Goal: Navigation & Orientation: Find specific page/section

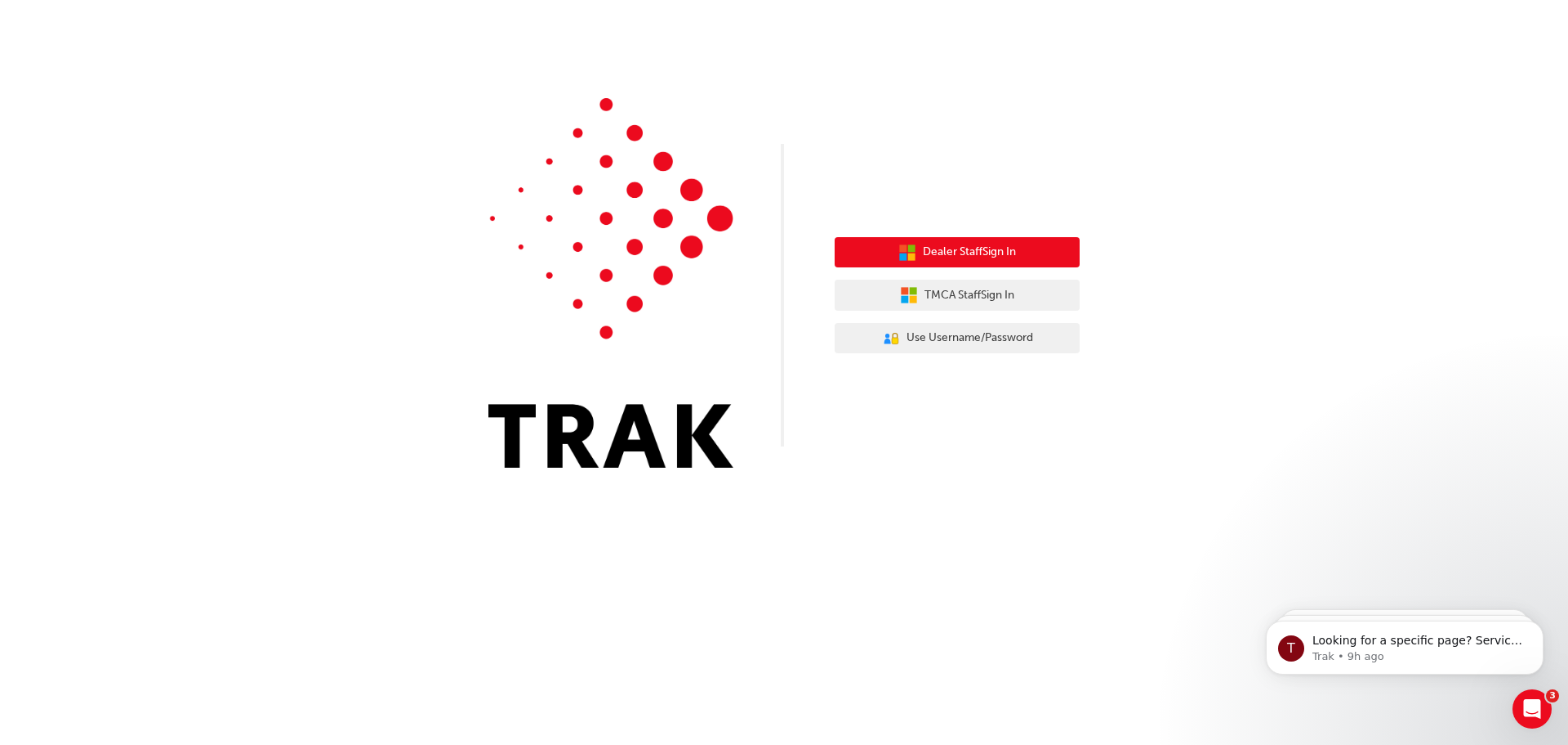
click at [988, 250] on span "Dealer Staff Sign In" at bounding box center [970, 252] width 93 height 19
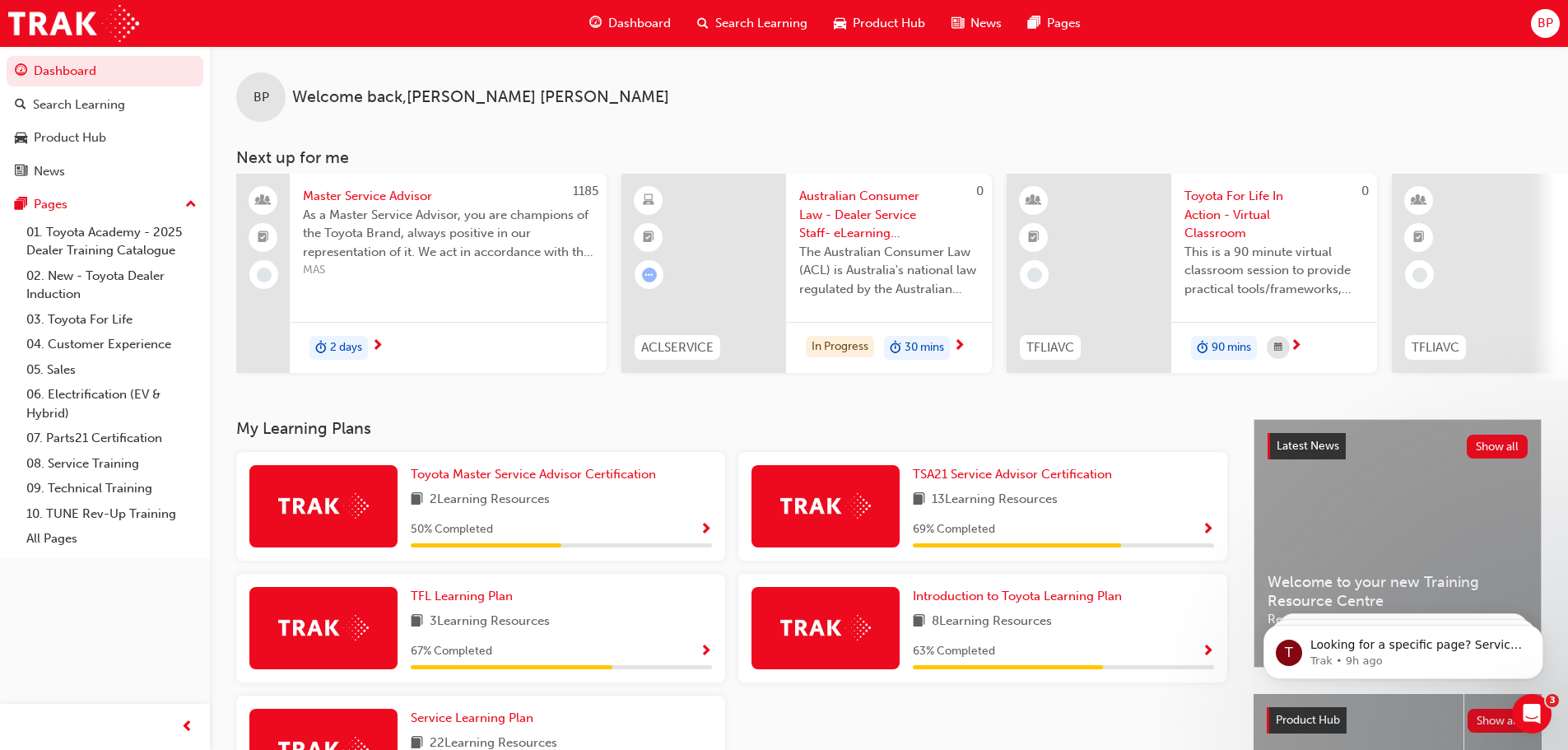
click at [626, 16] on span "Dashboard" at bounding box center [639, 23] width 63 height 19
click at [881, 18] on span "Product Hub" at bounding box center [890, 23] width 73 height 19
